Goal: Use online tool/utility: Utilize a website feature to perform a specific function

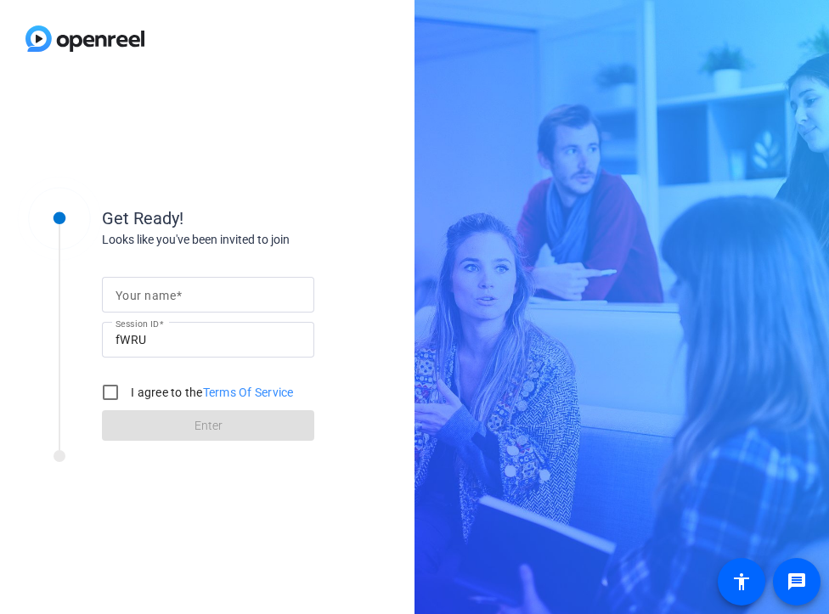
click at [229, 291] on input "Your name" at bounding box center [208, 295] width 185 height 20
type input "Holly Kreider"
click at [114, 393] on input "I agree to the Terms Of Service" at bounding box center [110, 393] width 34 height 34
checkbox input "true"
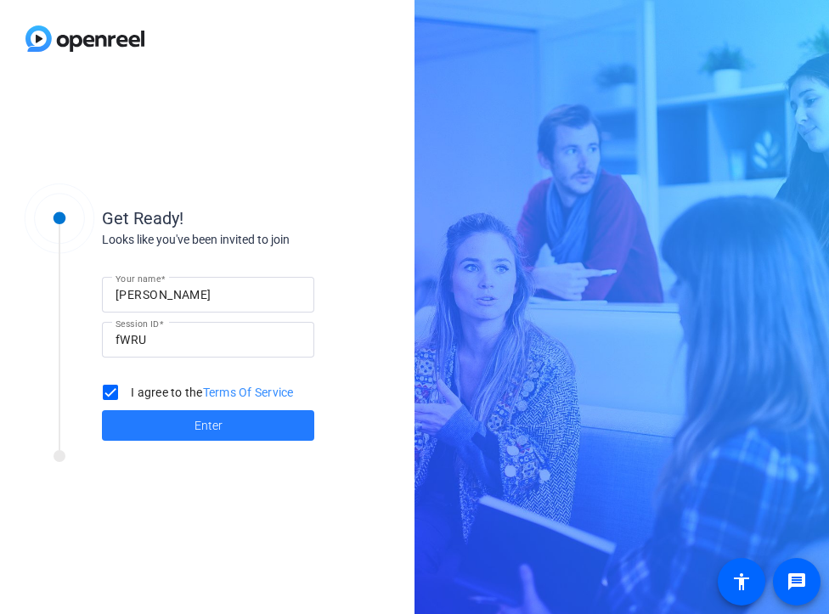
click at [175, 430] on span at bounding box center [208, 425] width 212 height 41
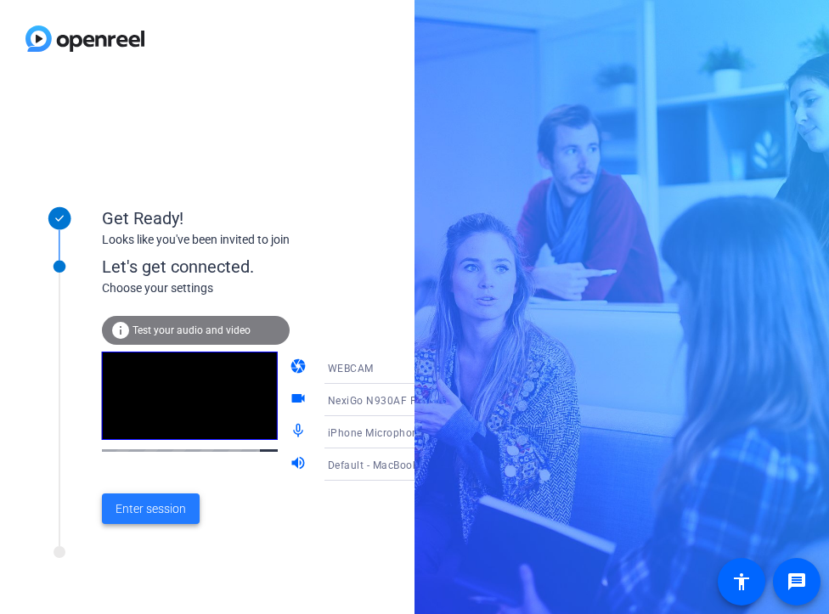
click at [156, 507] on span "Enter session" at bounding box center [151, 509] width 71 height 18
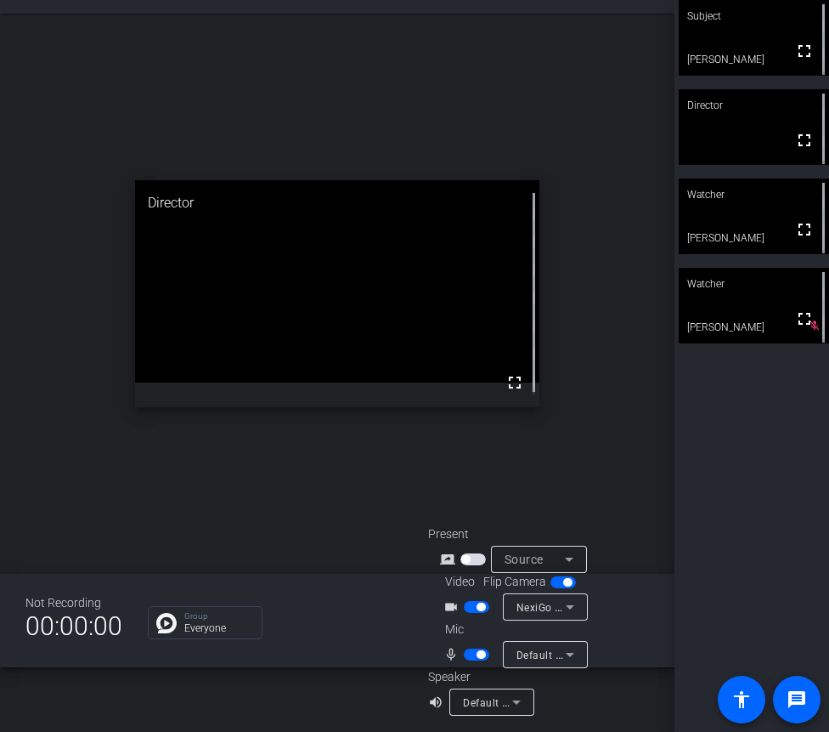
scroll to position [67, 0]
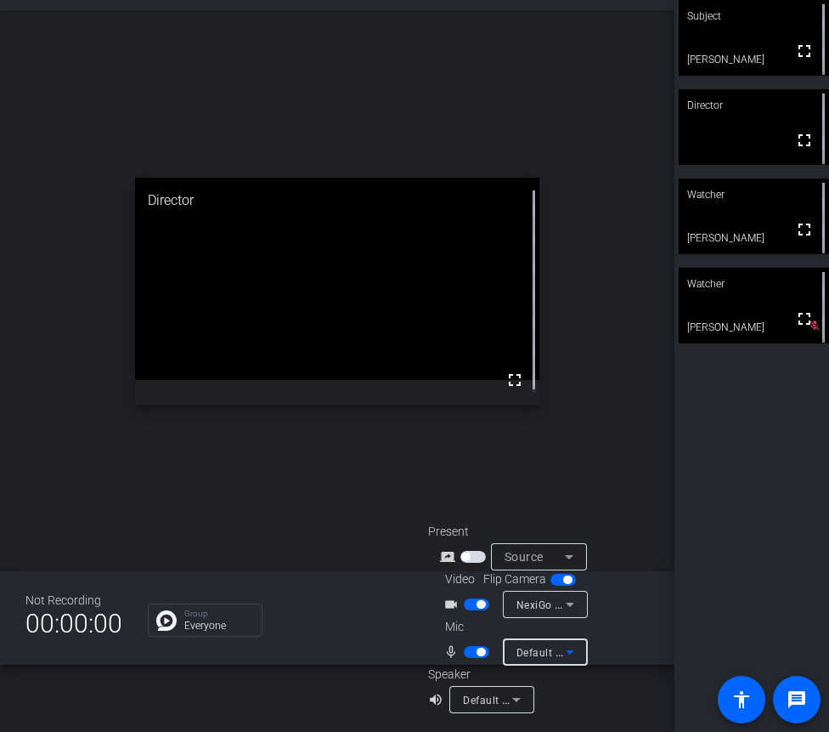
click at [569, 614] on icon at bounding box center [570, 652] width 8 height 4
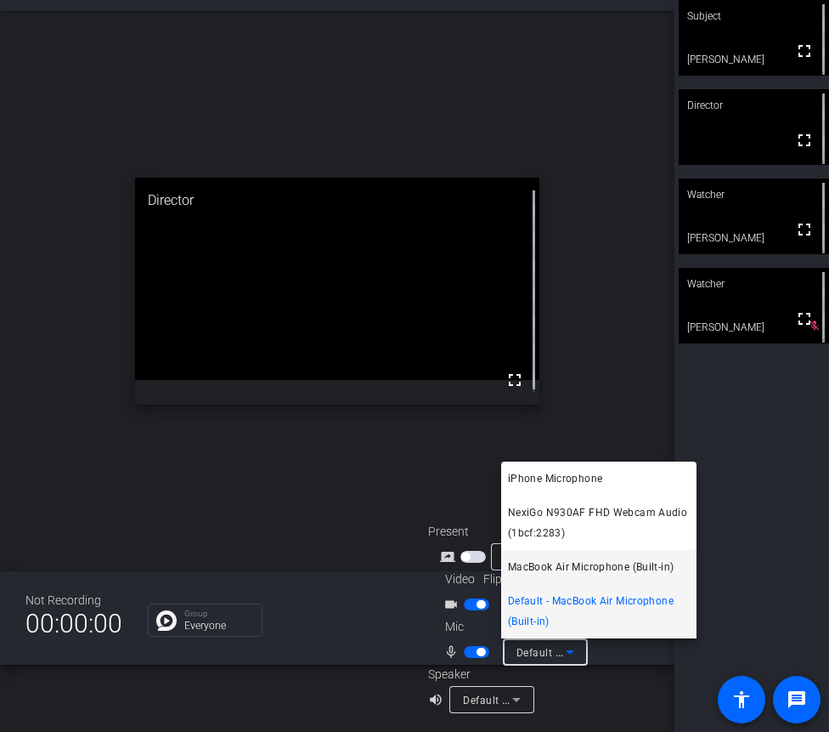
click at [560, 563] on span "MacBook Air Microphone (Built-in)" at bounding box center [591, 567] width 166 height 20
